Goal: Book appointment/travel/reservation

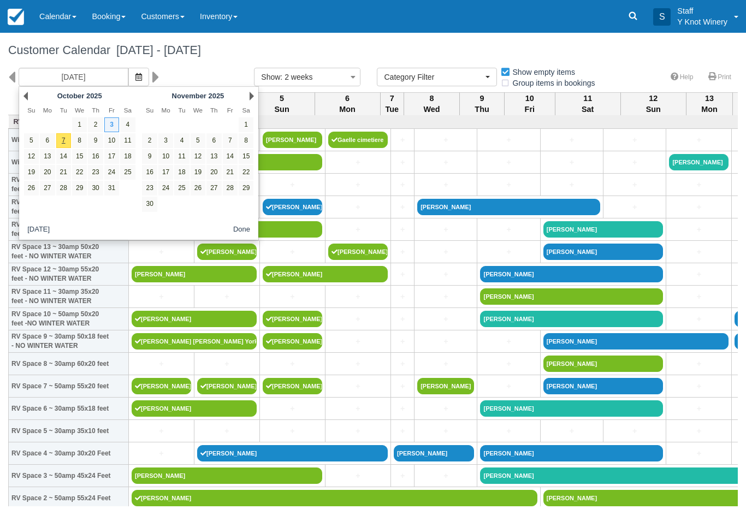
select select
click at [51, 155] on link "13" at bounding box center [47, 156] width 15 height 15
type input "[DATE]"
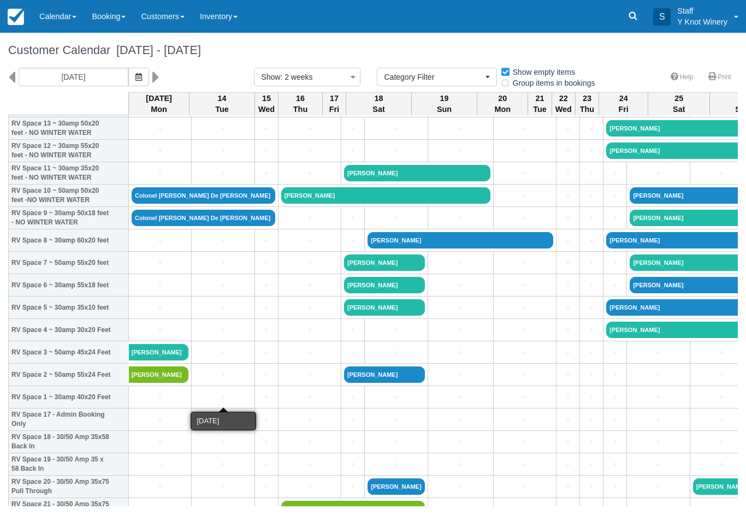
scroll to position [124, 0]
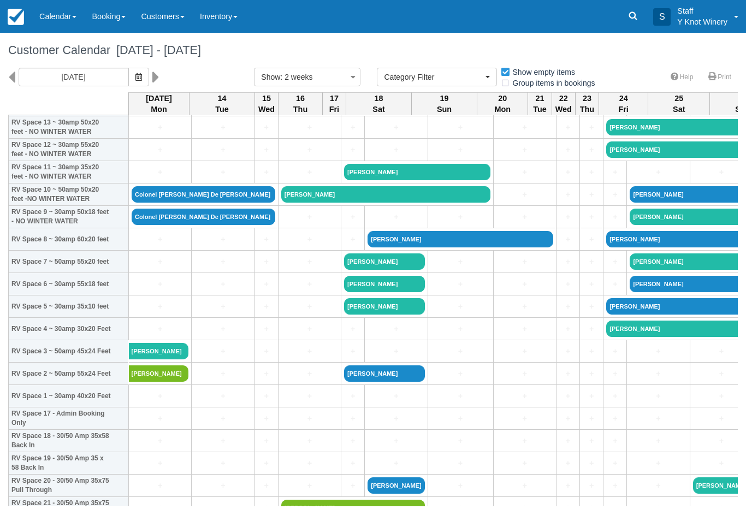
click at [206, 379] on link "+" at bounding box center [222, 373] width 57 height 11
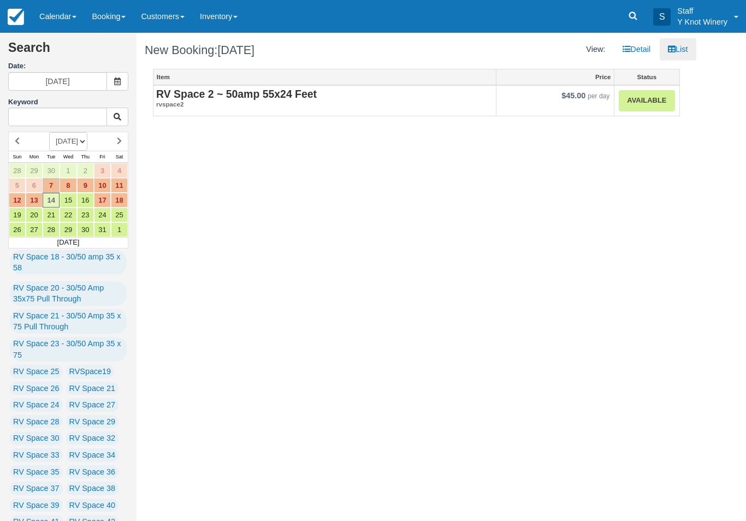
click at [645, 99] on link "Available" at bounding box center [646, 100] width 56 height 21
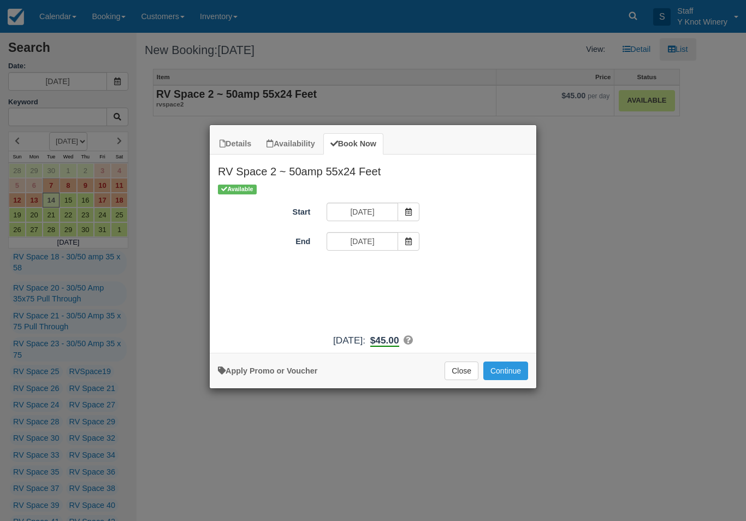
click at [398, 237] on span "Item Modal" at bounding box center [408, 241] width 22 height 19
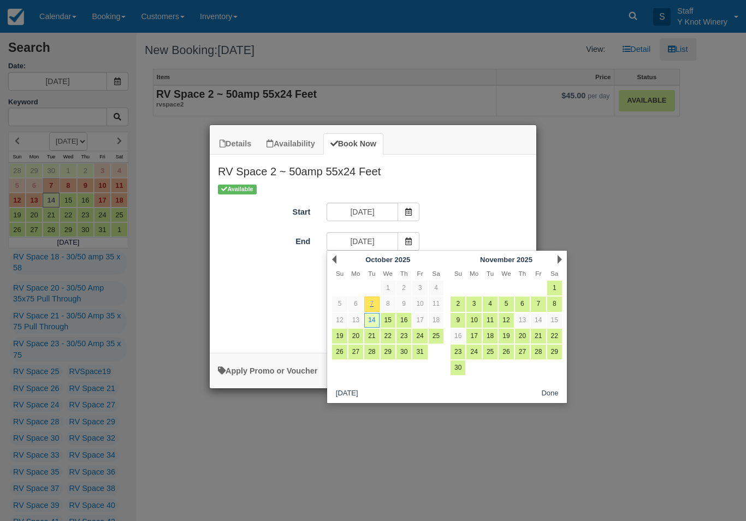
click at [386, 318] on link "15" at bounding box center [387, 320] width 15 height 15
type input "10/15/25"
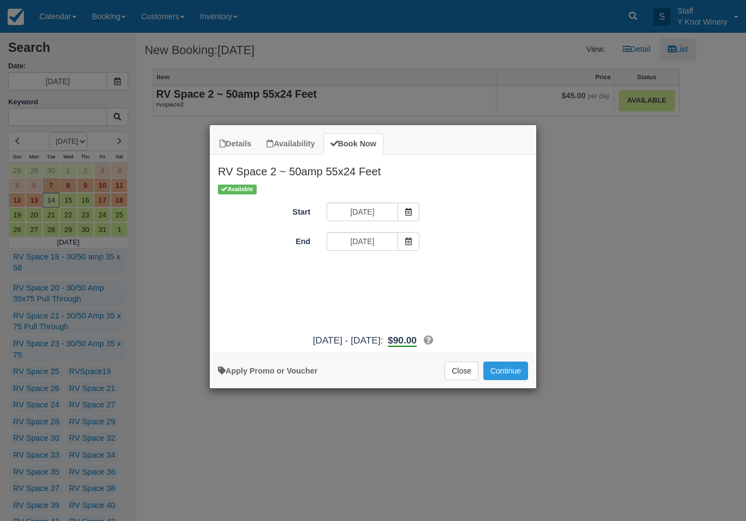
click at [503, 372] on button "Continue" at bounding box center [505, 370] width 45 height 19
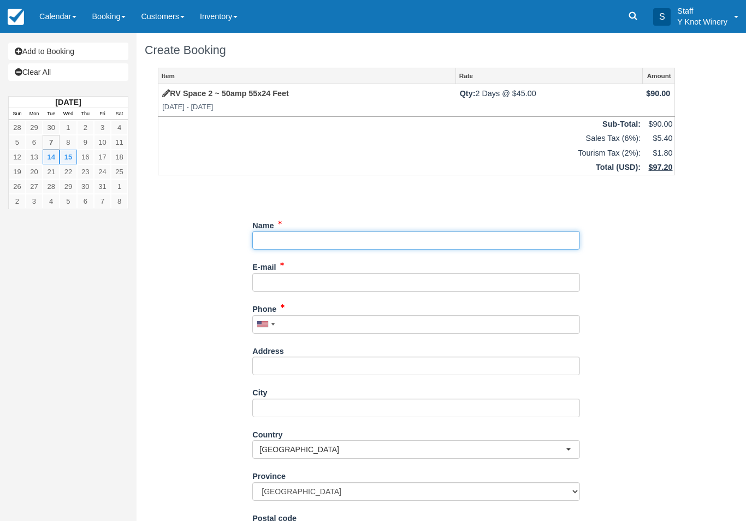
click at [290, 235] on input "Name" at bounding box center [415, 240] width 327 height 19
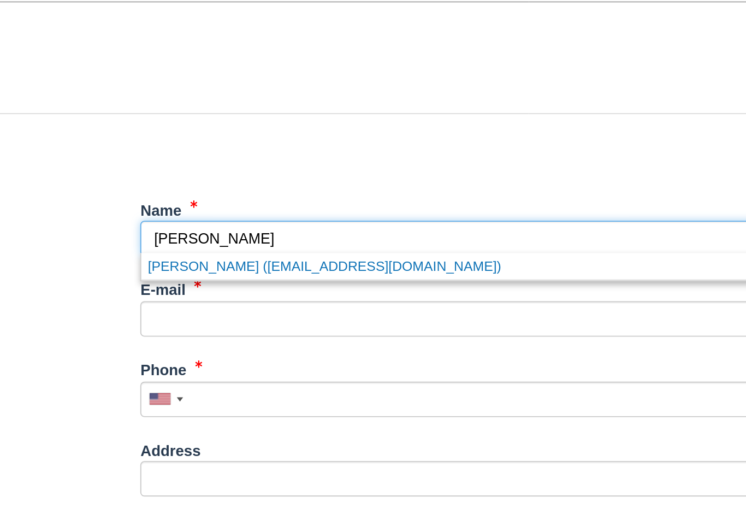
click at [253, 248] on link "Jan Pizarro (mysandpines@gmail.com)" at bounding box center [416, 255] width 326 height 14
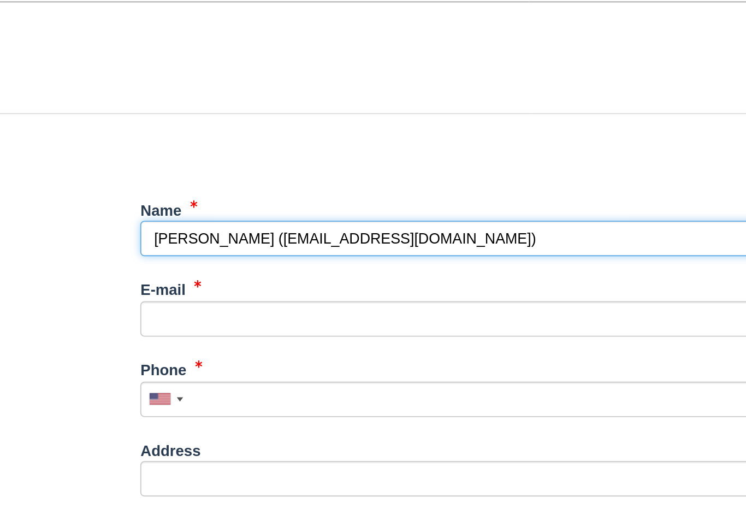
type input "[PERSON_NAME]"
type input "mysandpines@gmail.com"
type input "+15412505004"
select select "US"
select select
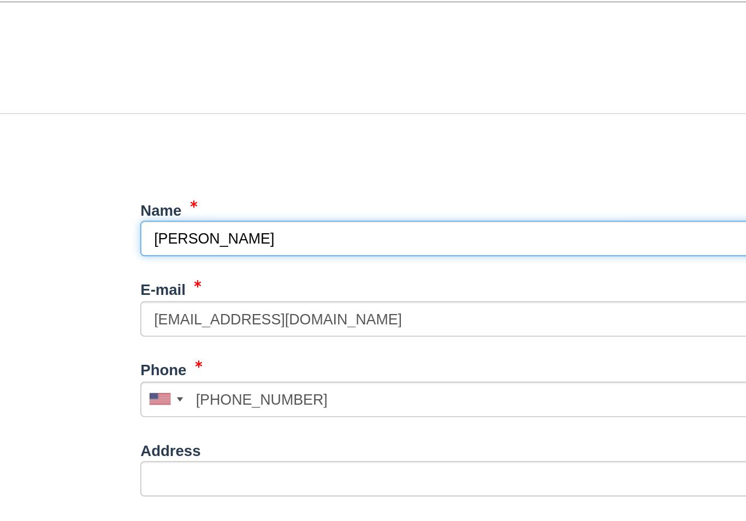
select select "WA"
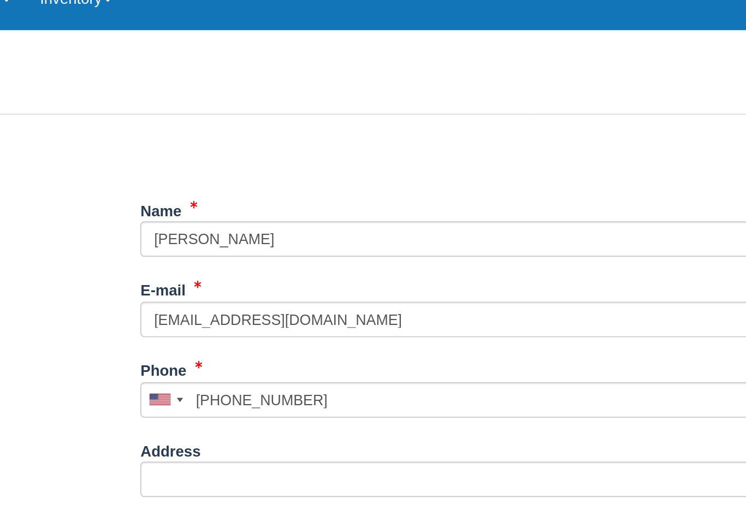
click at [252, 505] on button "Continue" at bounding box center [278, 514] width 52 height 19
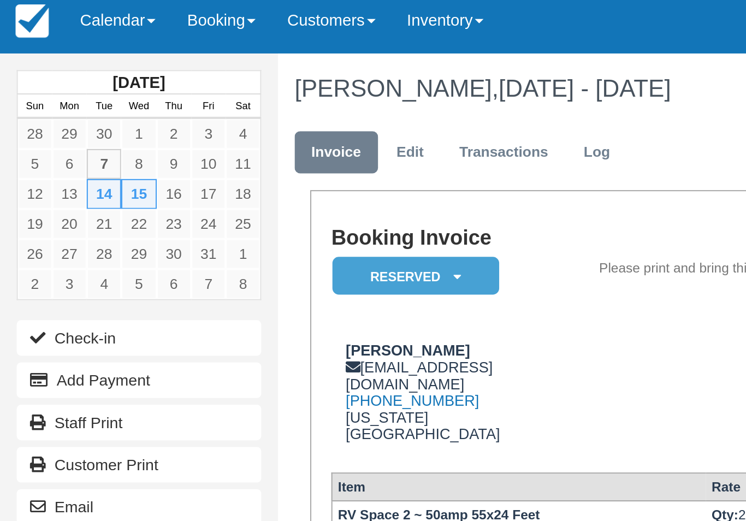
click at [63, 10] on link "Calendar" at bounding box center [58, 16] width 52 height 33
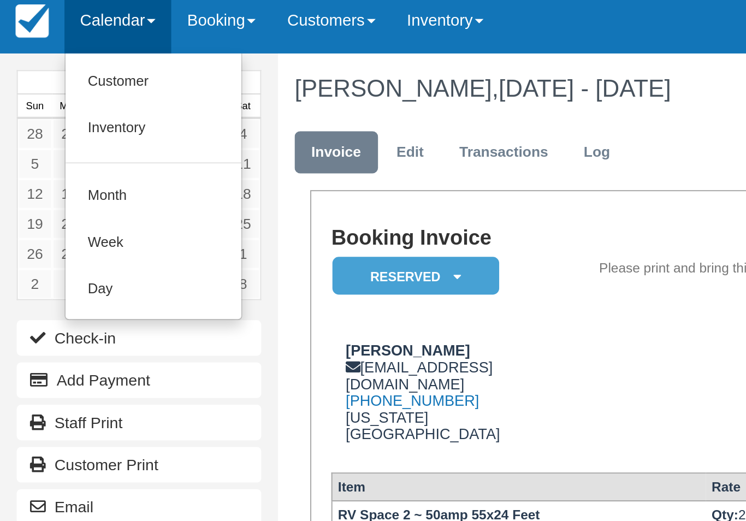
click at [68, 41] on link "Customer" at bounding box center [75, 46] width 86 height 23
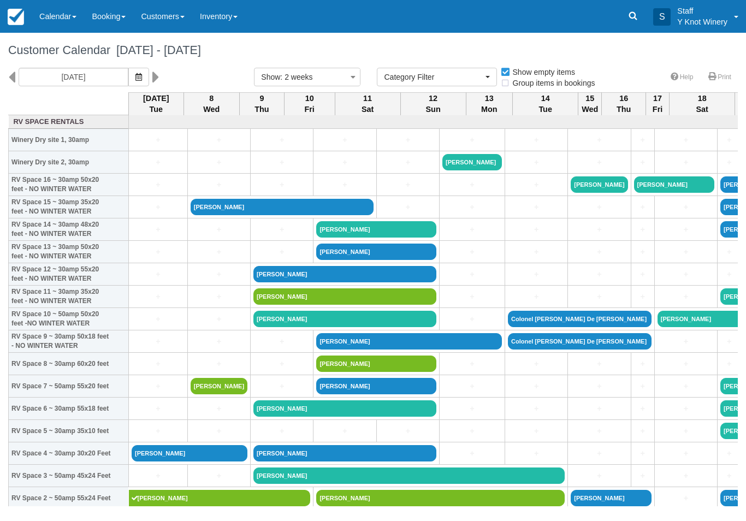
select select
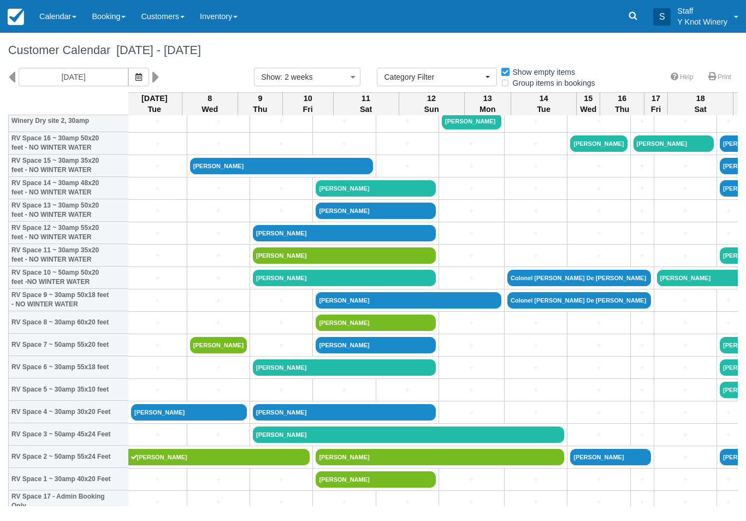
scroll to position [45, 4]
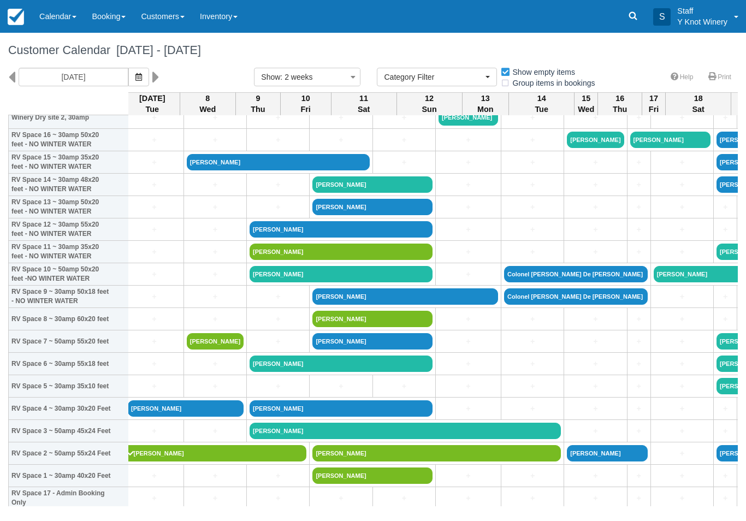
click at [135, 76] on icon "button" at bounding box center [138, 77] width 7 height 8
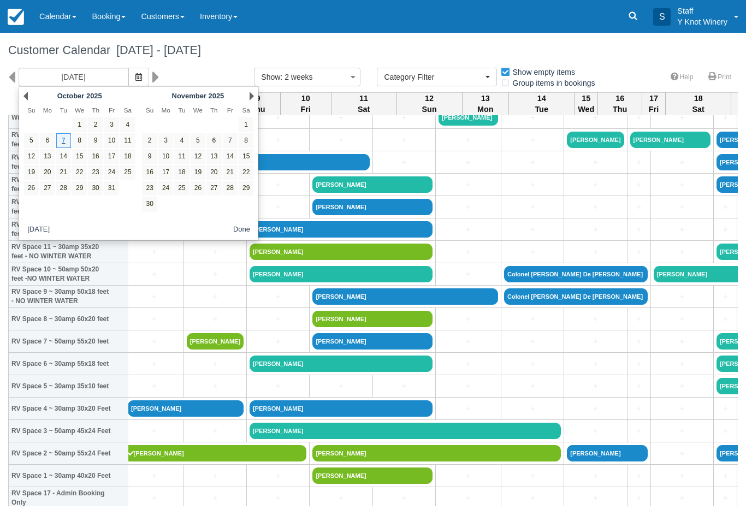
click at [51, 160] on link "13" at bounding box center [47, 156] width 15 height 15
type input "10/13/25"
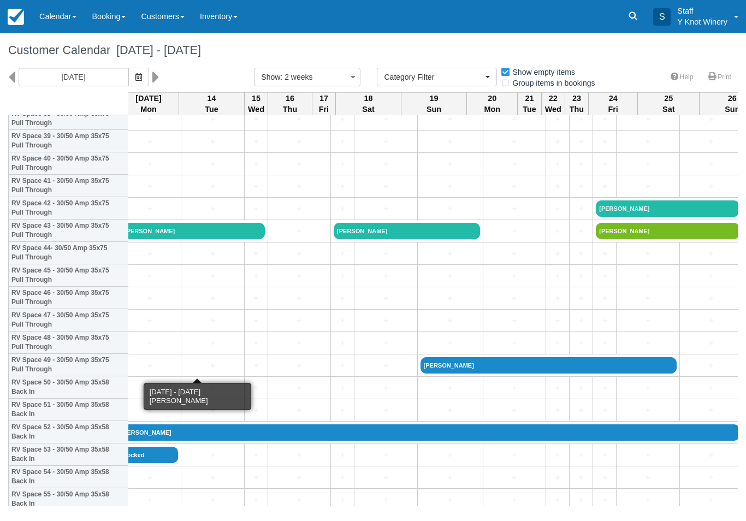
scroll to position [895, 8]
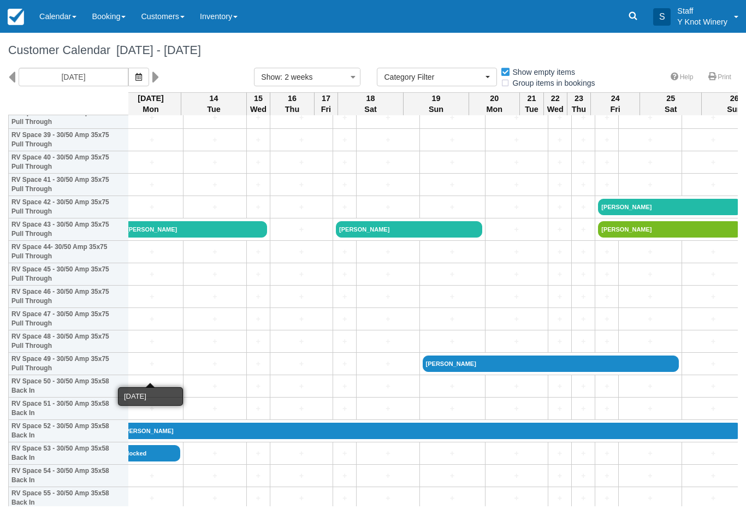
click at [133, 370] on link "+" at bounding box center [151, 363] width 57 height 11
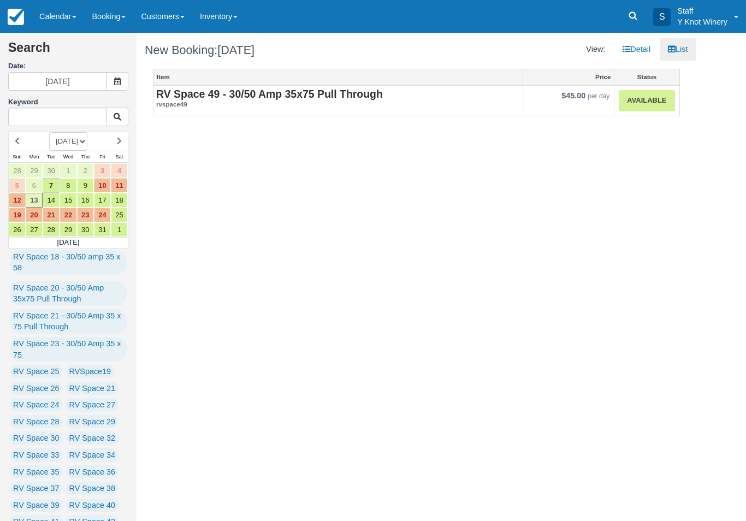
click at [637, 99] on link "Available" at bounding box center [646, 100] width 56 height 21
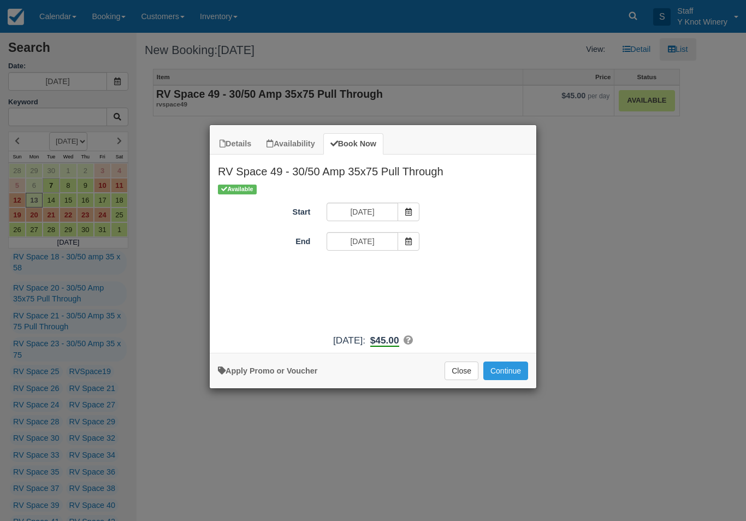
click at [507, 374] on button "Continue" at bounding box center [505, 370] width 45 height 19
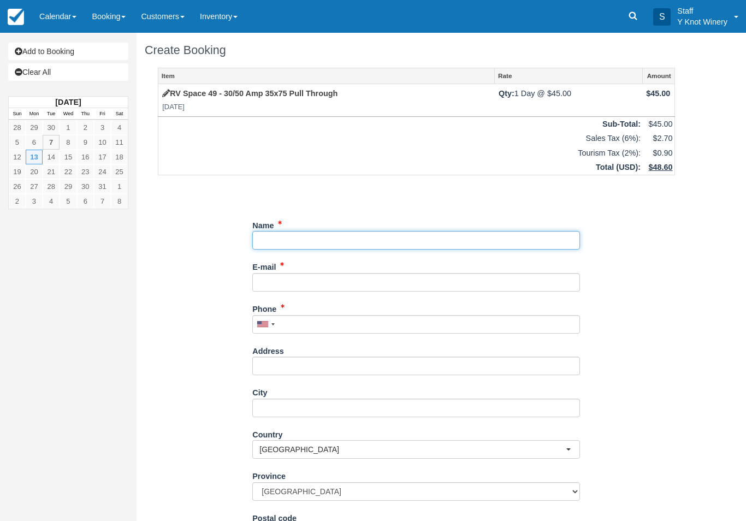
click at [279, 237] on input "Name" at bounding box center [415, 240] width 327 height 19
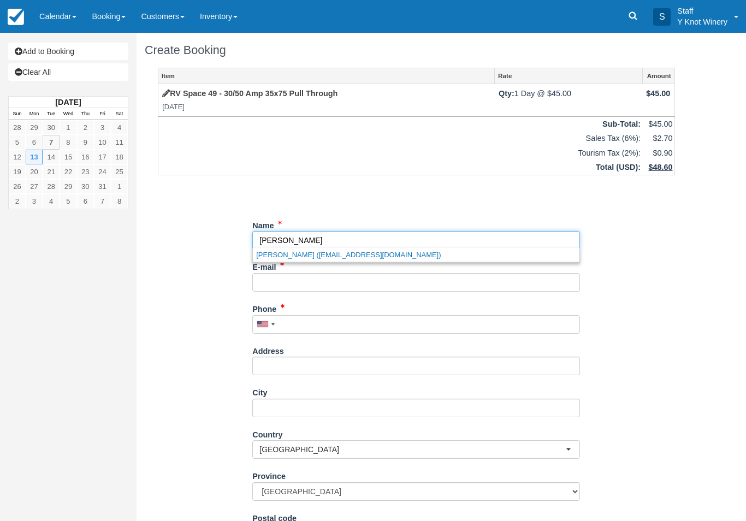
click at [313, 257] on link "[PERSON_NAME] ([EMAIL_ADDRESS][DOMAIN_NAME])" at bounding box center [416, 255] width 326 height 14
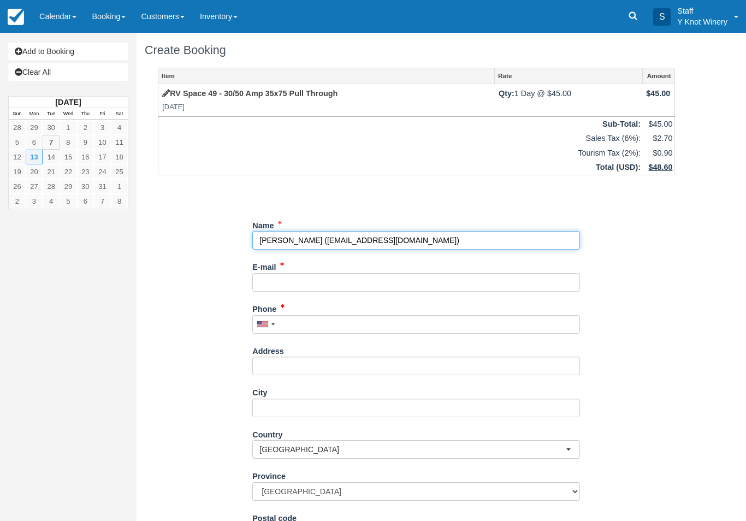
type input "[PERSON_NAME]"
type input "[EMAIL_ADDRESS][DOMAIN_NAME]"
type input "[PHONE_NUMBER]"
select select "US"
select select
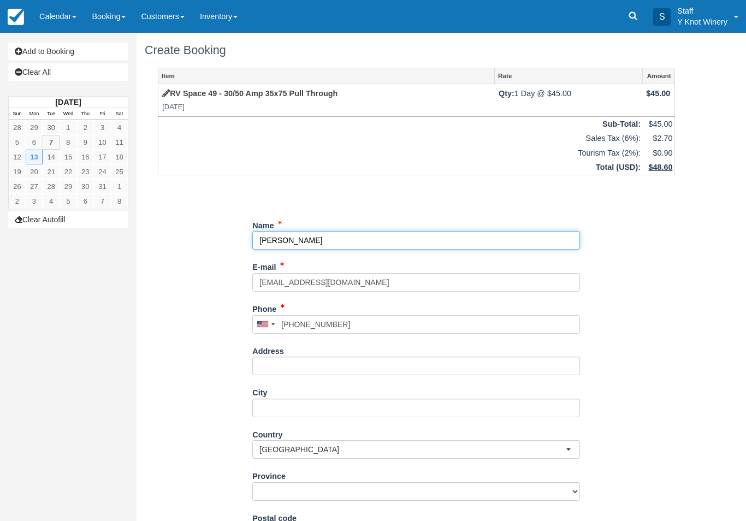
select select "WA"
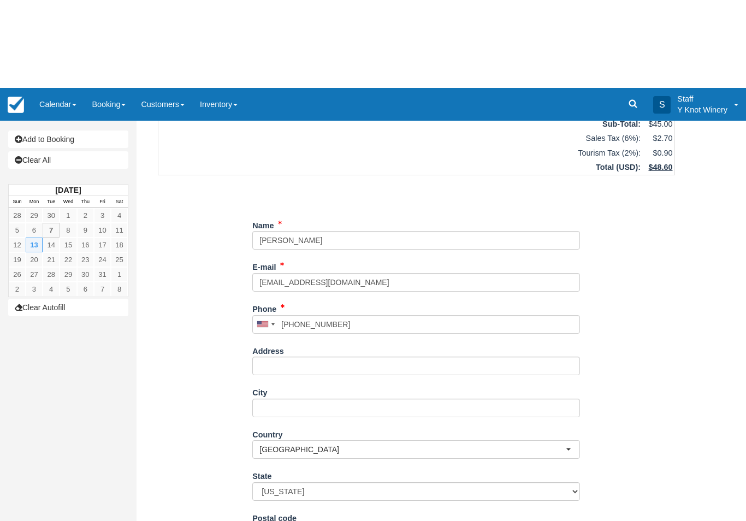
click at [189, 473] on div "Item Rate Amount RV Space 49 - 30/50 Amp 35x75 Pull Through [DATE] Qty: 1 Day @…" at bounding box center [416, 247] width 543 height 535
